Goal: Navigation & Orientation: Find specific page/section

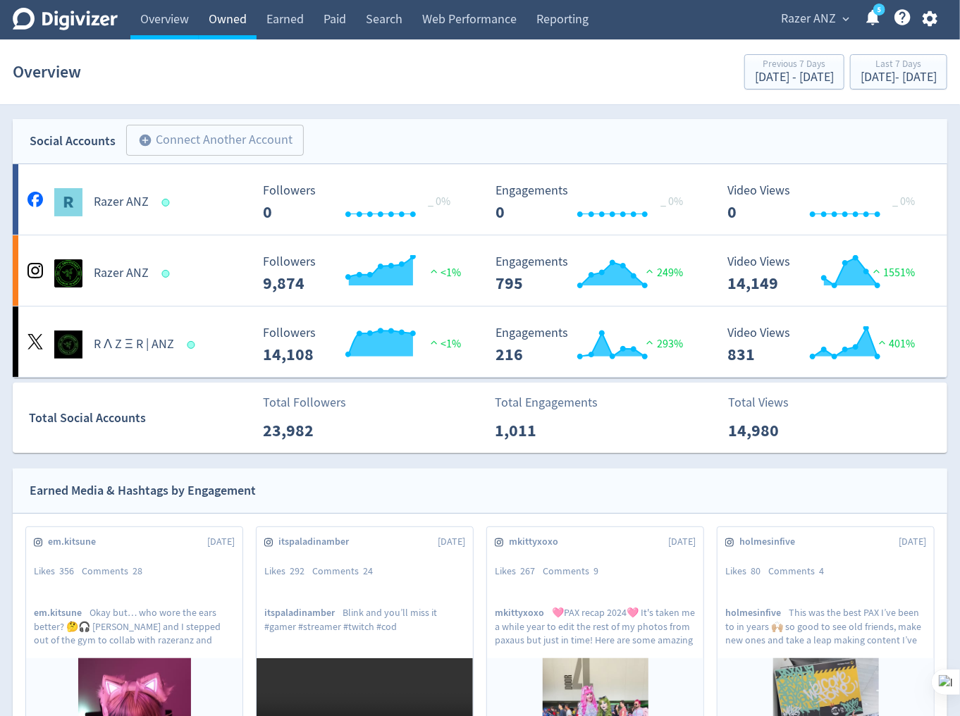
click at [239, 25] on link "Owned" at bounding box center [228, 19] width 58 height 39
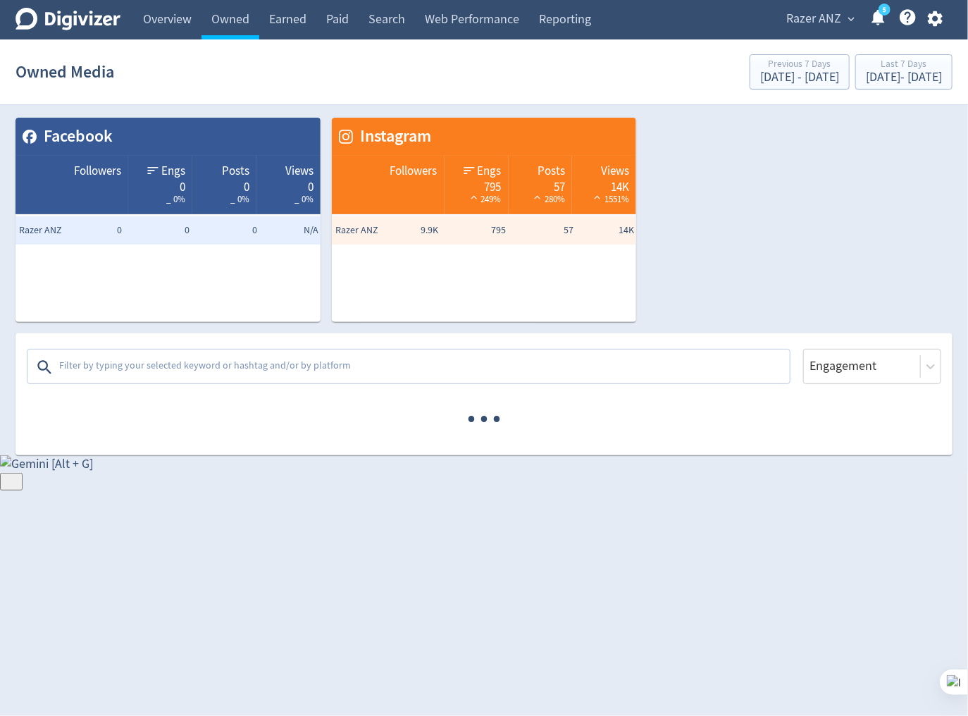
click at [324, 371] on textarea at bounding box center [423, 367] width 731 height 28
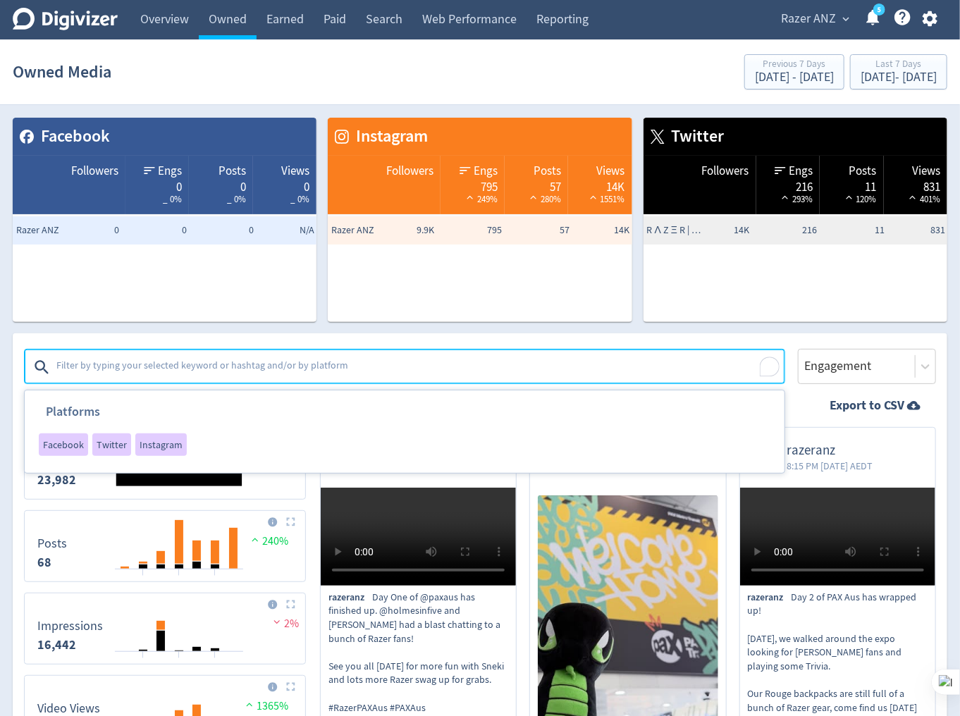
click at [746, 333] on div "Platforms Facebook Twitter Instagram Engagement" at bounding box center [480, 358] width 912 height 51
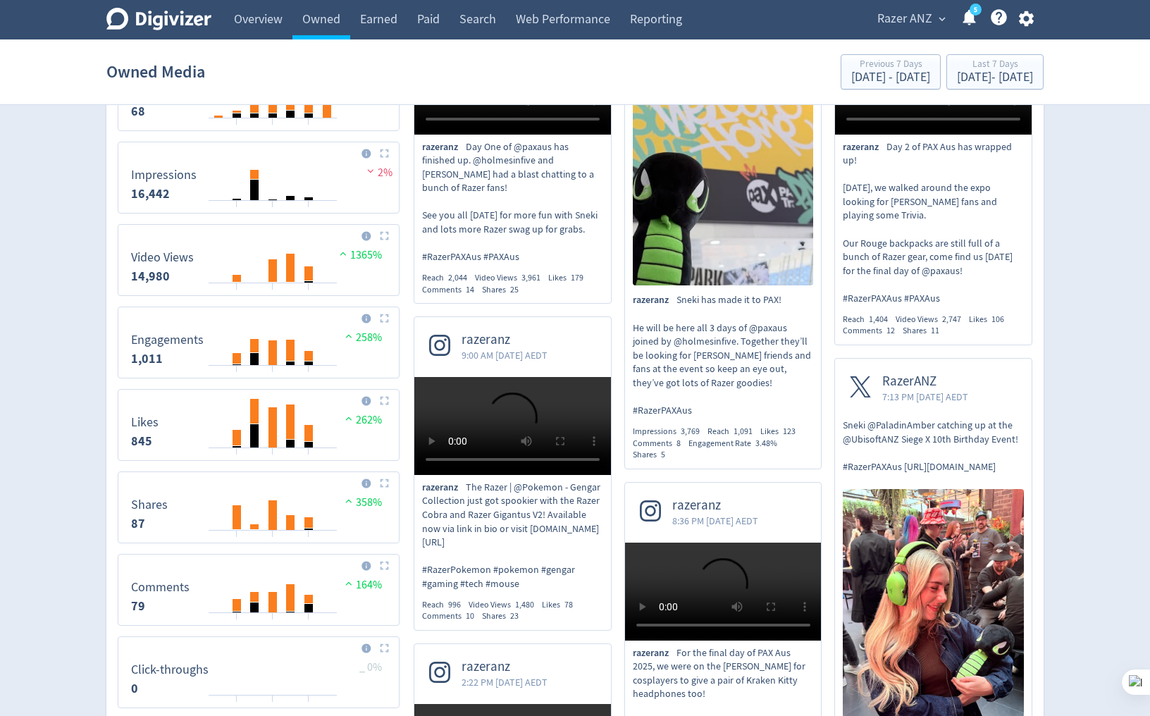
scroll to position [56, 0]
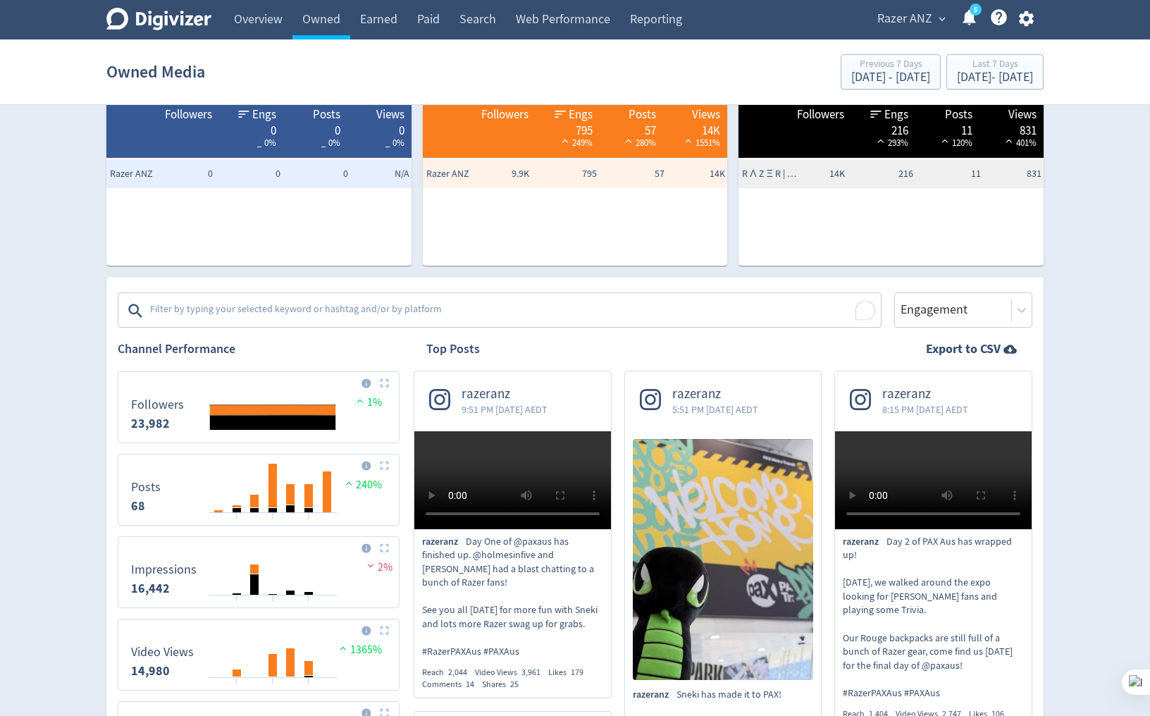
drag, startPoint x: 930, startPoint y: 292, endPoint x: 927, endPoint y: 300, distance: 8.5
click at [930, 292] on div "Engagement" at bounding box center [963, 309] width 138 height 35
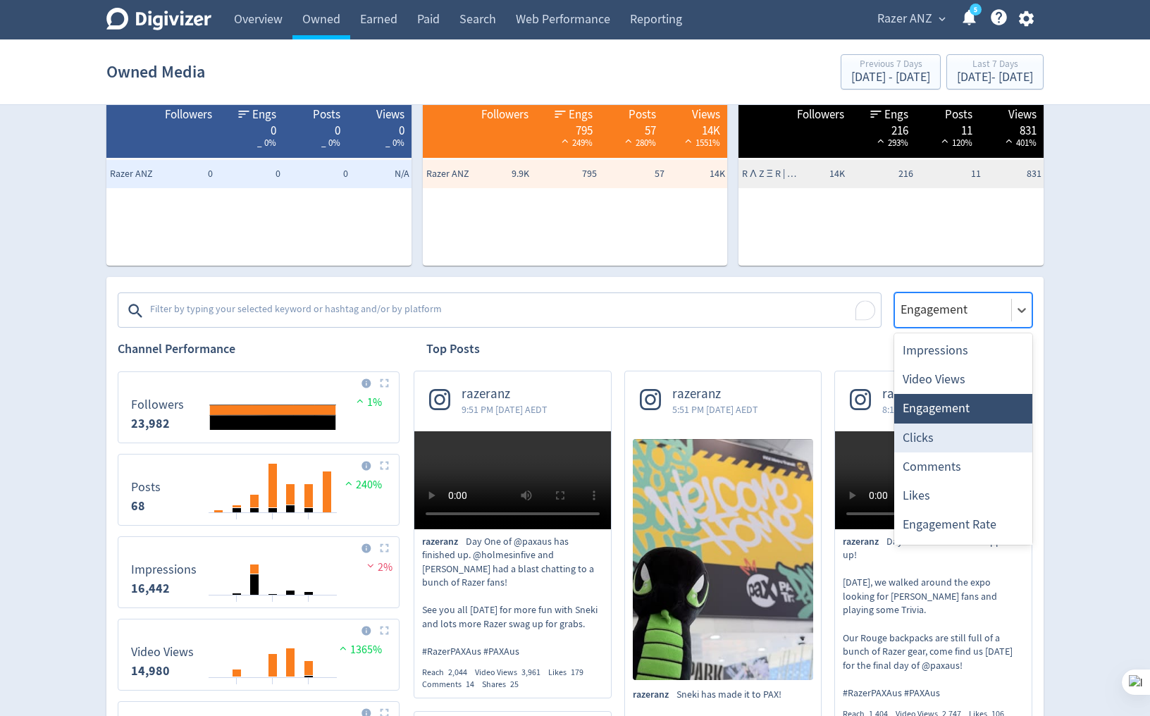
scroll to position [56, 0]
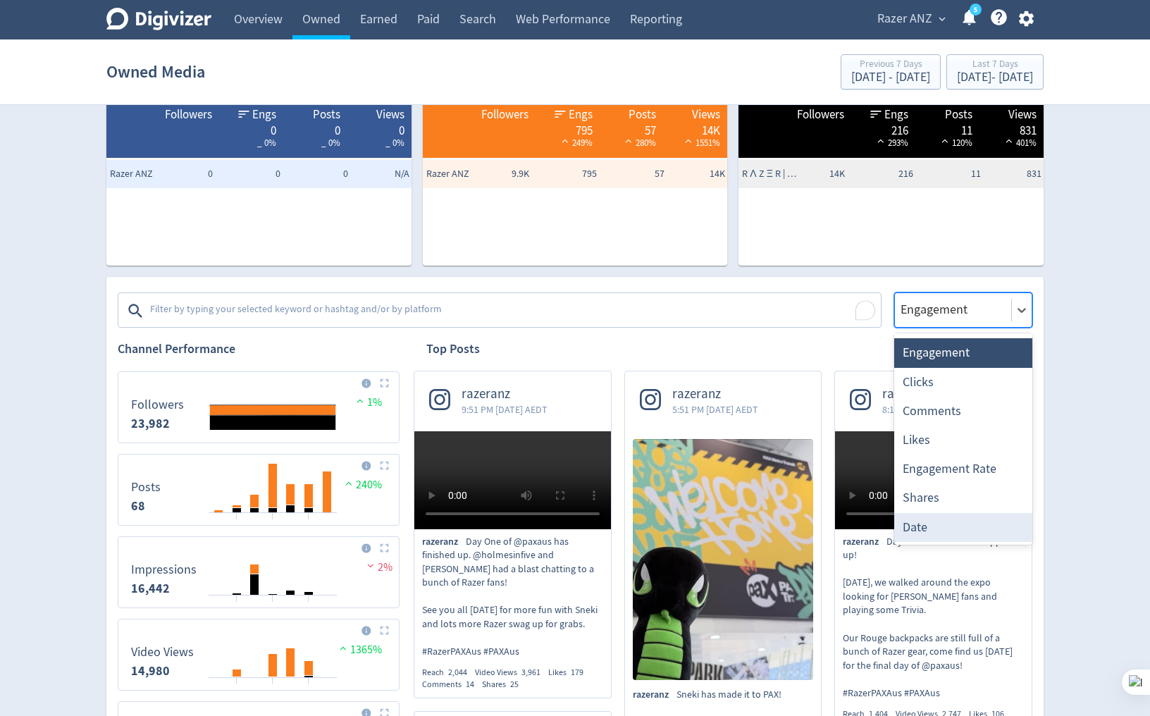
click at [935, 530] on div "Date" at bounding box center [963, 527] width 138 height 29
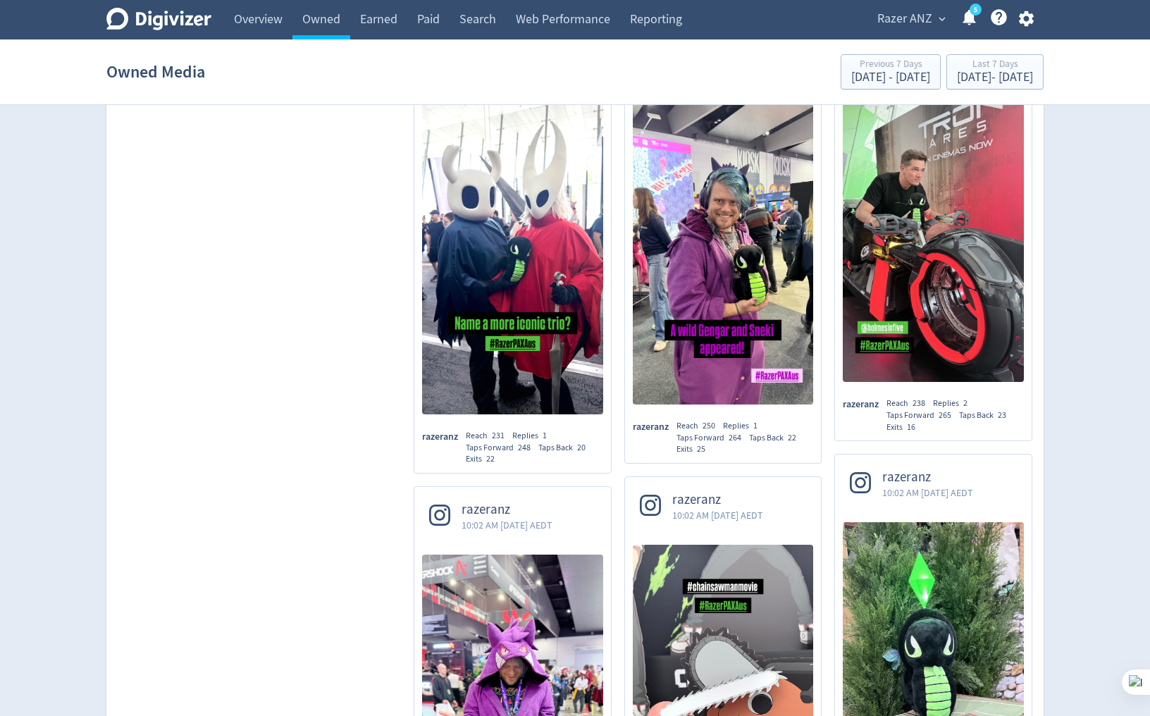
scroll to position [2875, 0]
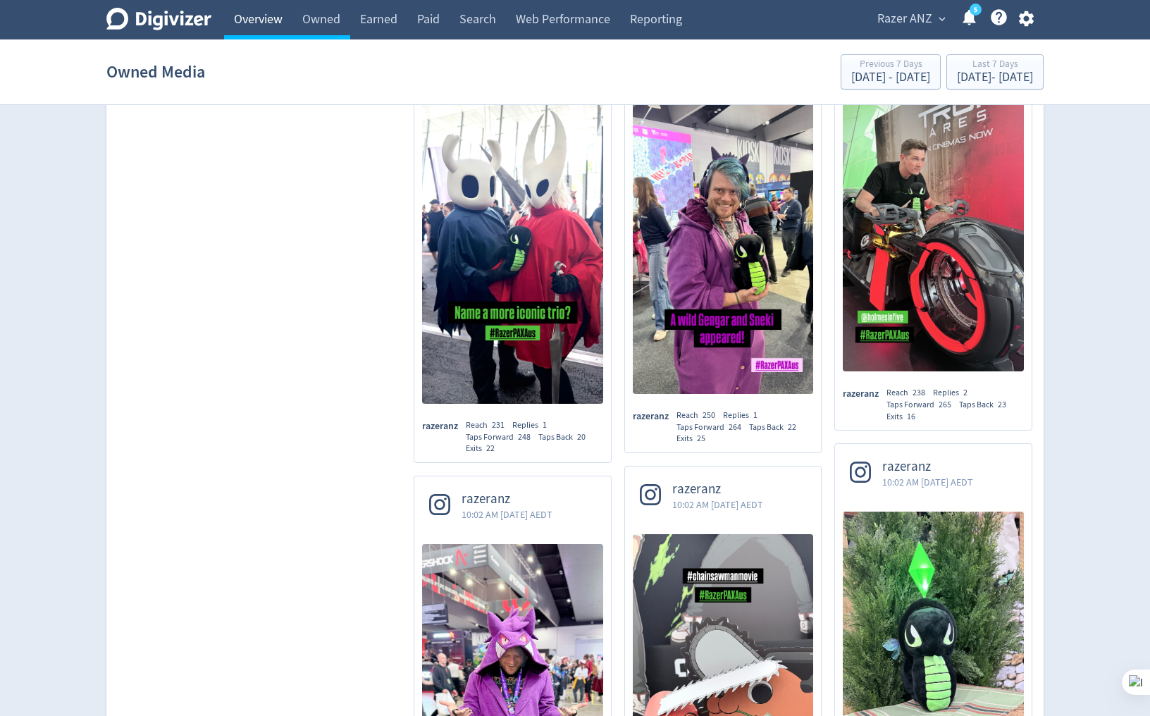
click at [279, 29] on link "Overview" at bounding box center [258, 19] width 68 height 39
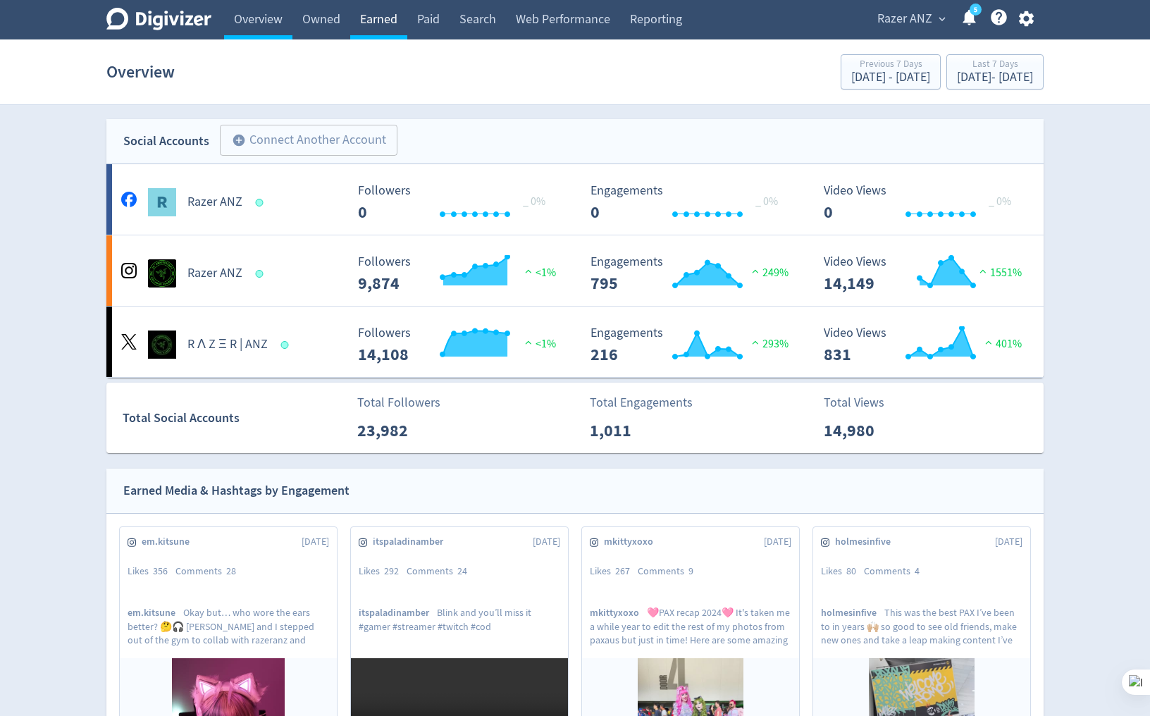
click at [386, 24] on link "Earned" at bounding box center [378, 19] width 57 height 39
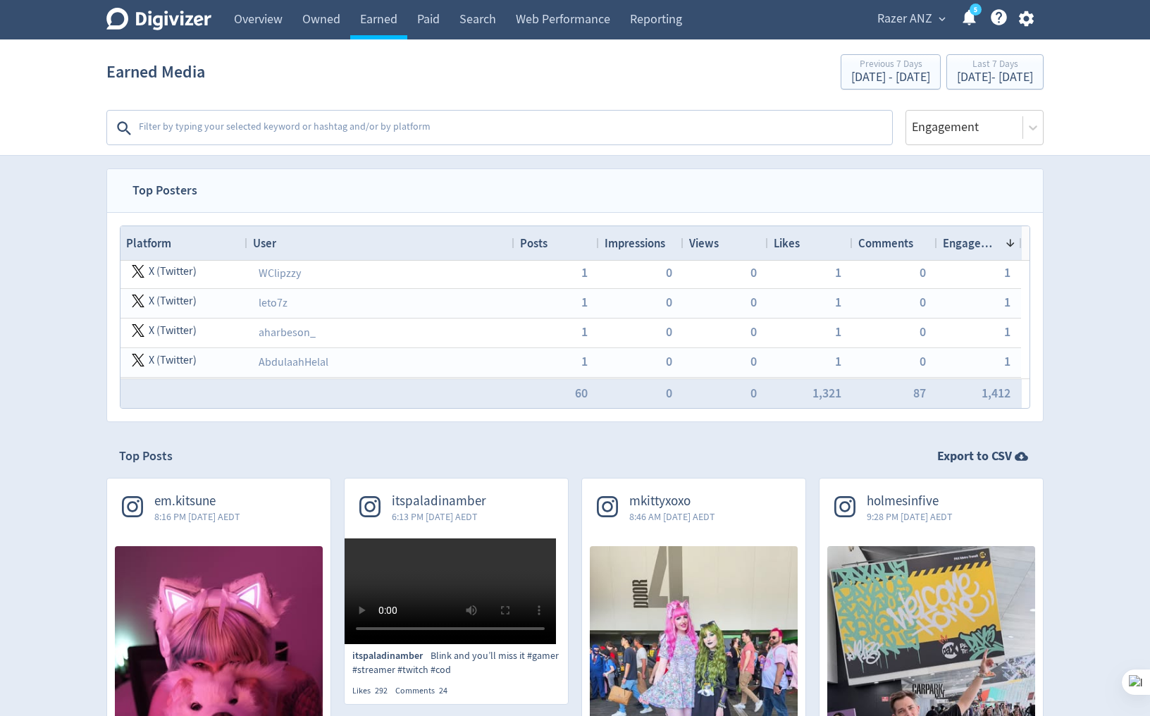
click at [959, 147] on section "Earned Media Previous 7 Days [DATE] - [DATE] Last 7 Days [DATE] - [DATE] Platfo…" at bounding box center [575, 97] width 1150 height 116
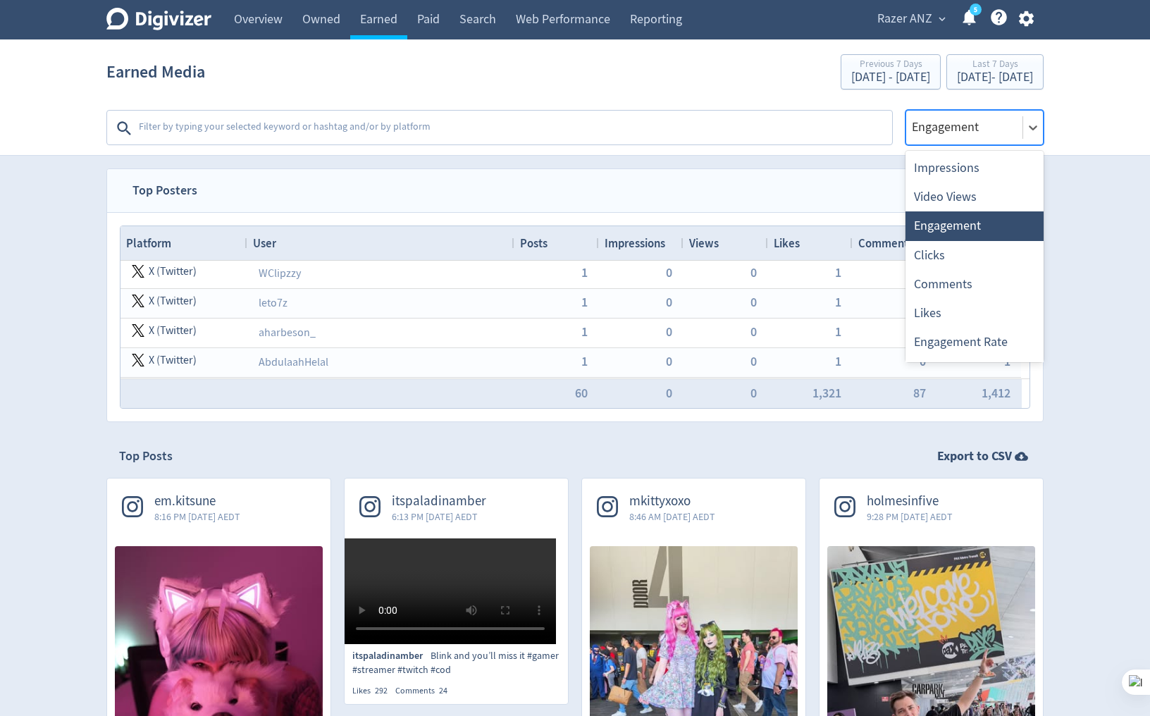
click at [958, 131] on div at bounding box center [965, 127] width 108 height 20
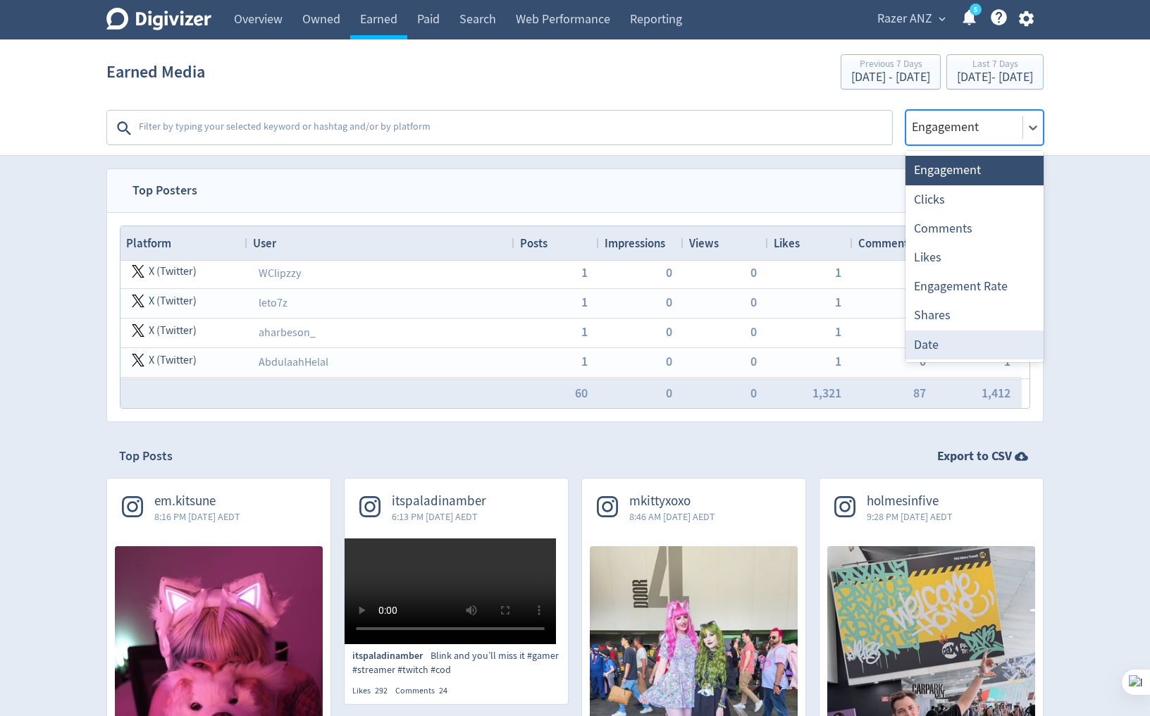
click at [945, 343] on div "Date" at bounding box center [975, 345] width 138 height 29
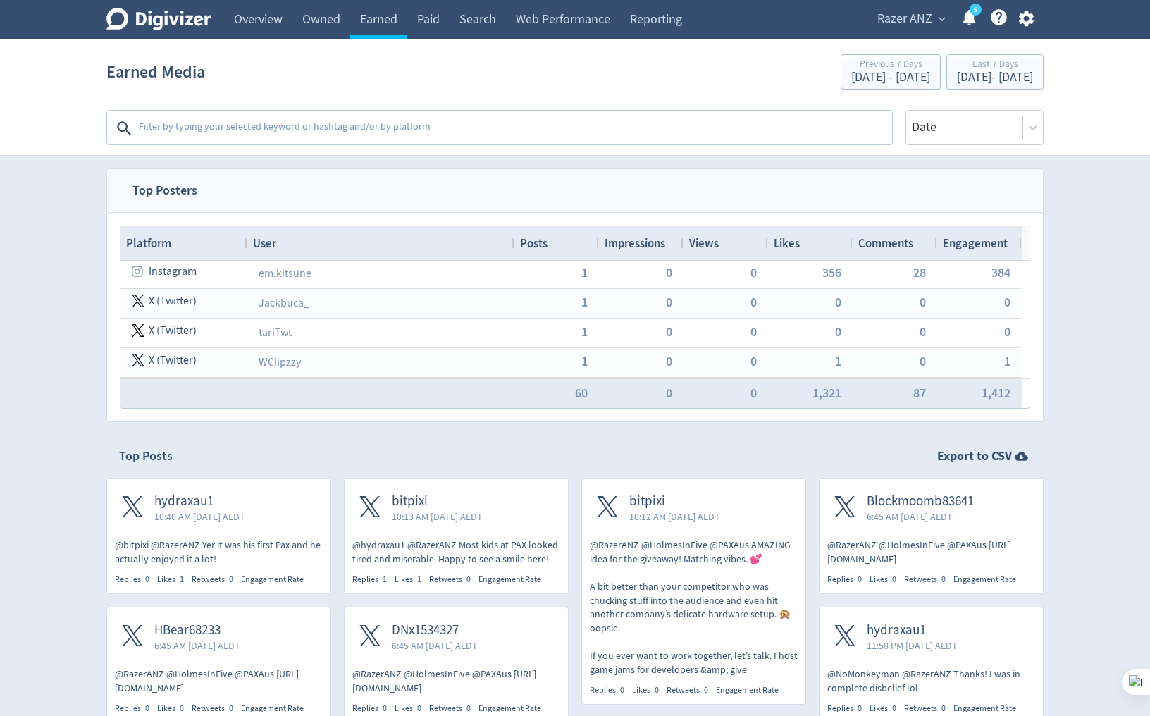
click at [959, 12] on circle at bounding box center [976, 10] width 12 height 12
click at [331, 37] on link "Owned" at bounding box center [321, 19] width 58 height 39
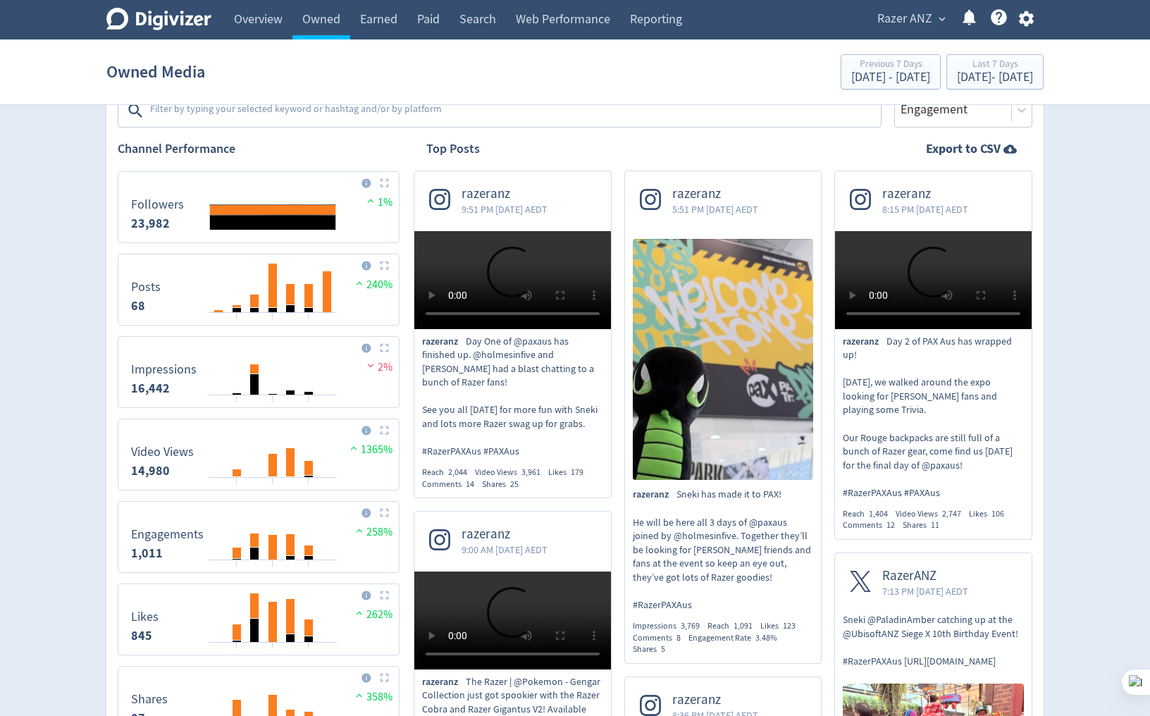
scroll to position [282, 0]
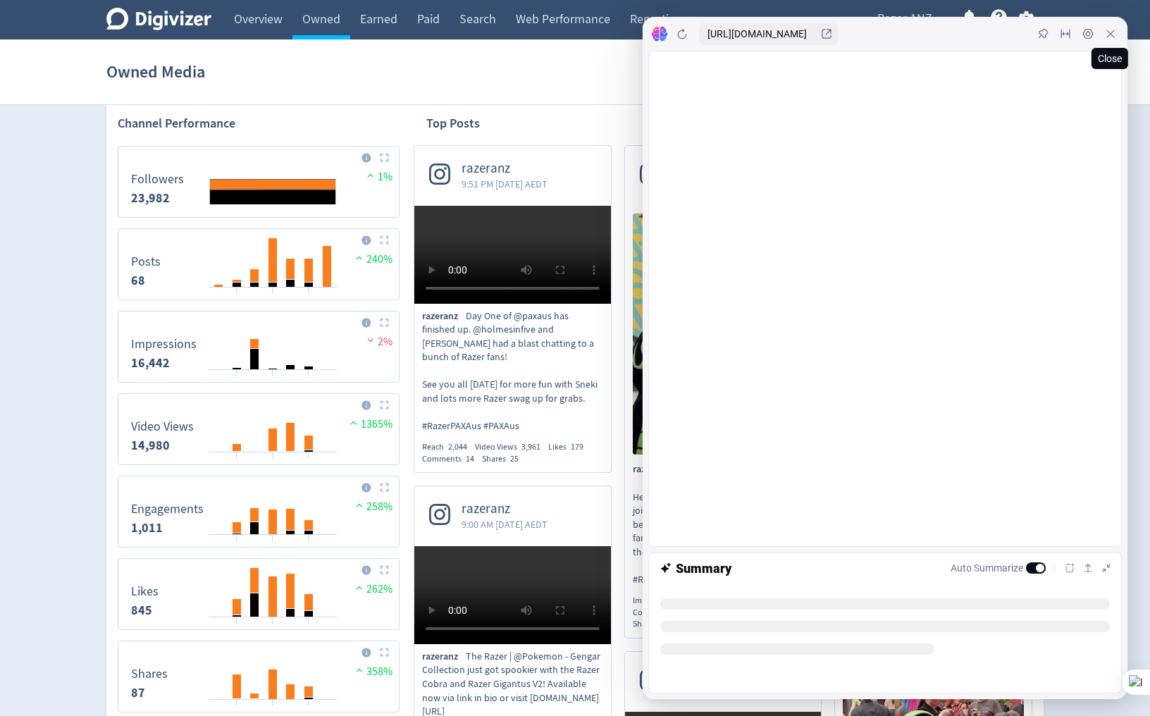
click at [959, 30] on icon at bounding box center [1110, 33] width 11 height 11
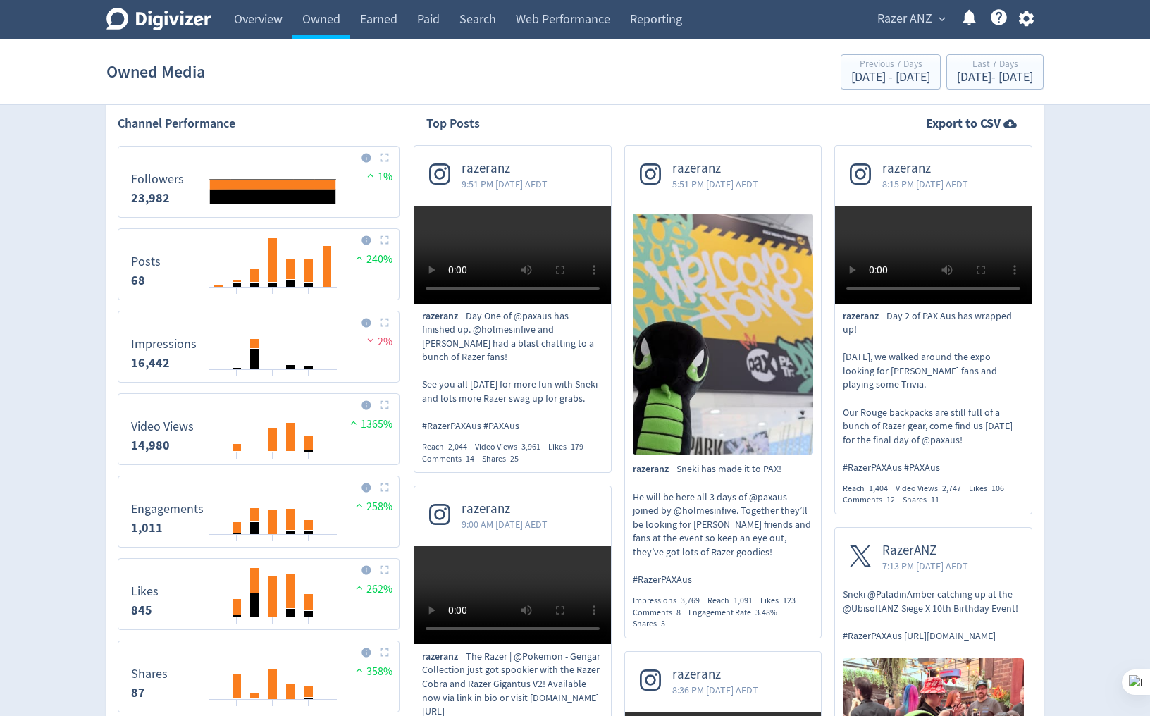
click at [550, 304] on video at bounding box center [512, 255] width 197 height 98
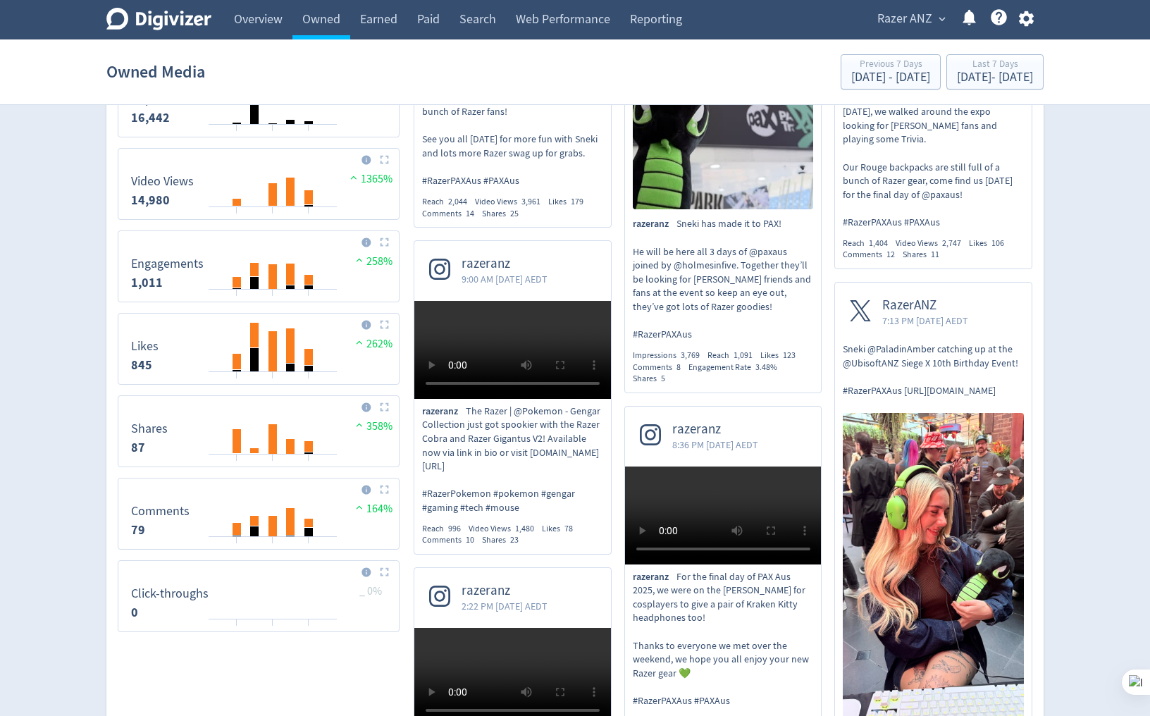
scroll to position [0, 0]
